Goal: Information Seeking & Learning: Learn about a topic

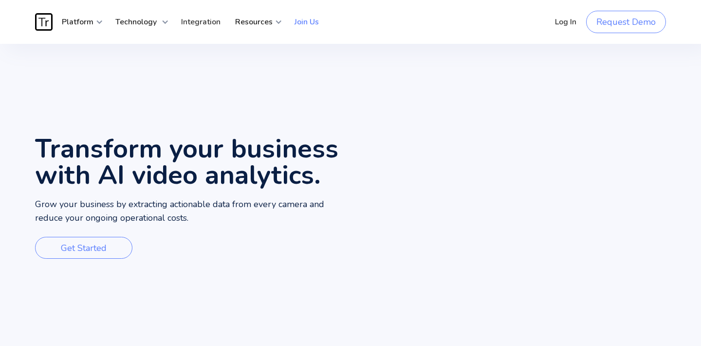
click at [307, 25] on link "Join Us" at bounding box center [306, 21] width 39 height 29
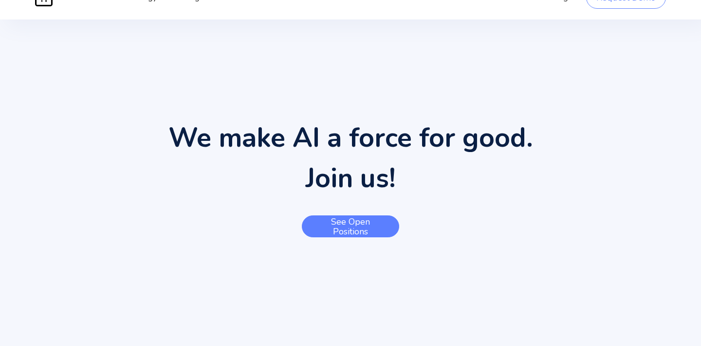
click at [343, 216] on link "See open positions" at bounding box center [350, 226] width 97 height 22
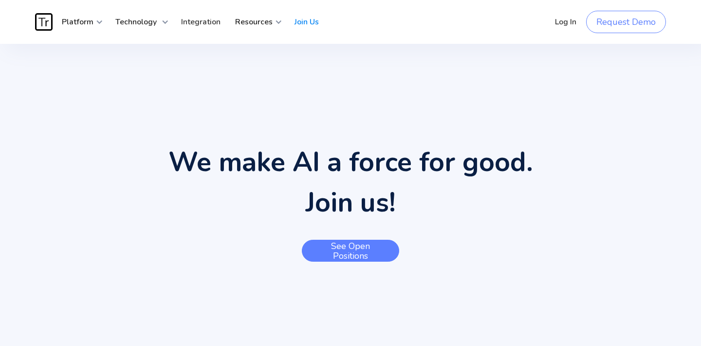
click at [344, 246] on link "See open positions" at bounding box center [350, 250] width 97 height 22
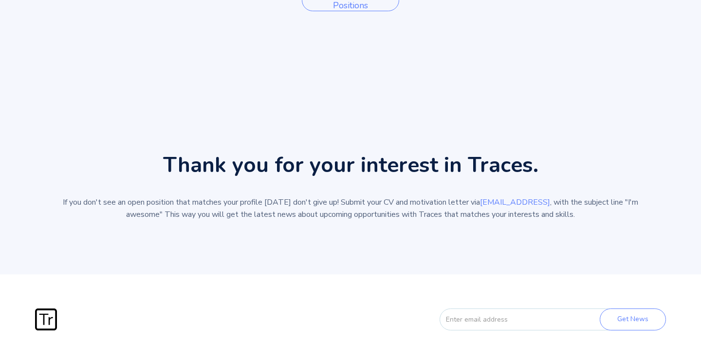
scroll to position [263, 0]
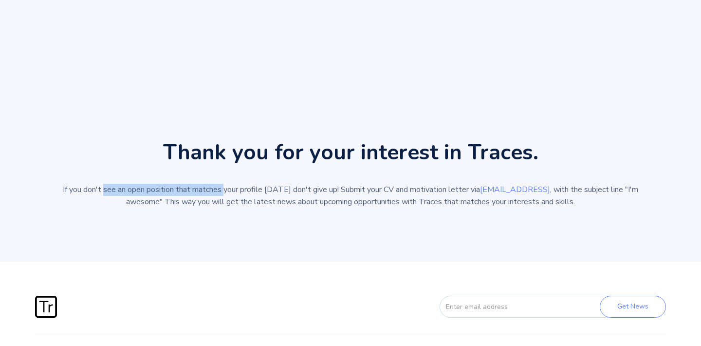
drag, startPoint x: 108, startPoint y: 194, endPoint x: 228, endPoint y: 194, distance: 120.2
click at [229, 194] on p "If you don't see an open position that matches your profile today don't give up…" at bounding box center [350, 195] width 584 height 24
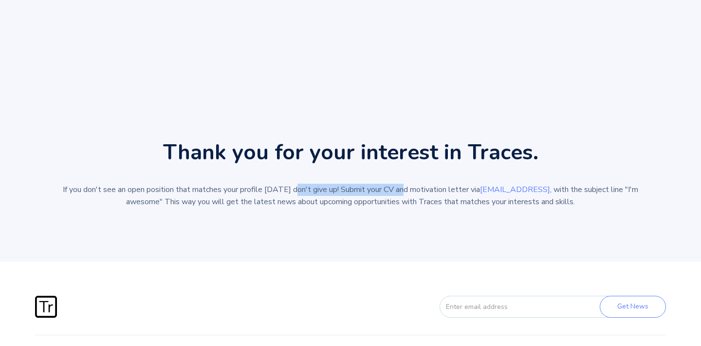
drag, startPoint x: 298, startPoint y: 192, endPoint x: 409, endPoint y: 191, distance: 110.5
click at [409, 192] on p "If you don't see an open position that matches your profile today don't give up…" at bounding box center [350, 195] width 584 height 24
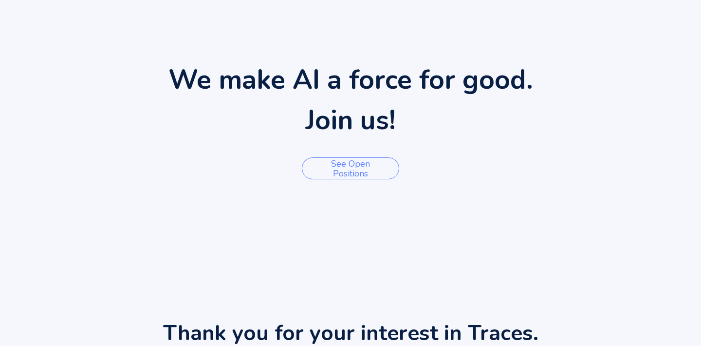
scroll to position [0, 0]
